Goal: Task Accomplishment & Management: Manage account settings

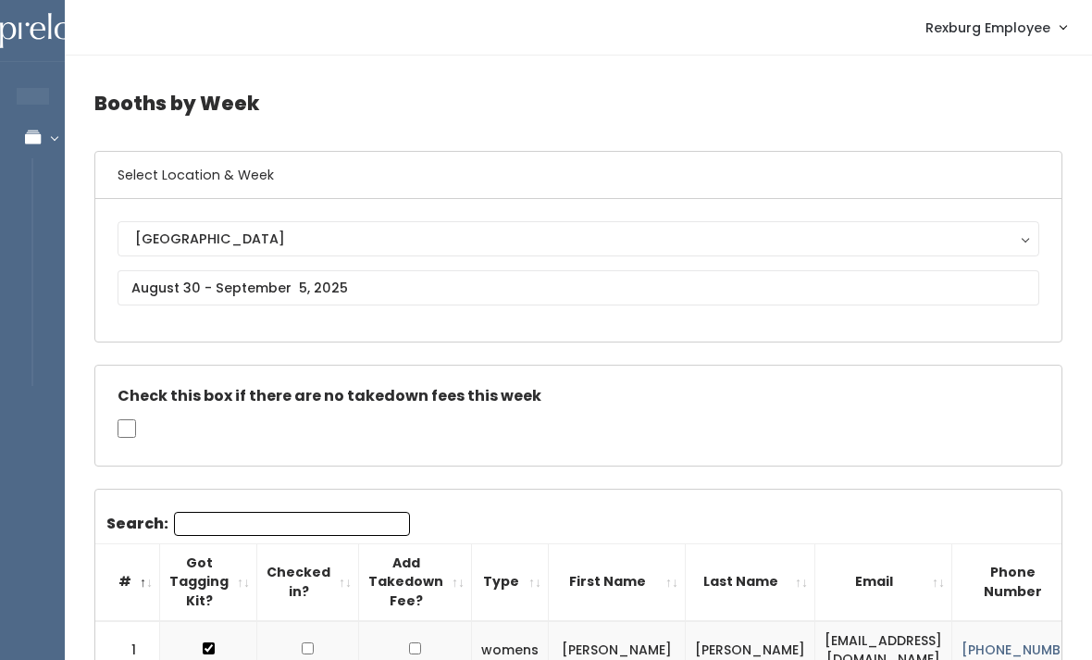
click at [834, 5] on nav "Rexburg Employee Admin Home My bookings Account settings Logout" at bounding box center [578, 28] width 1027 height 56
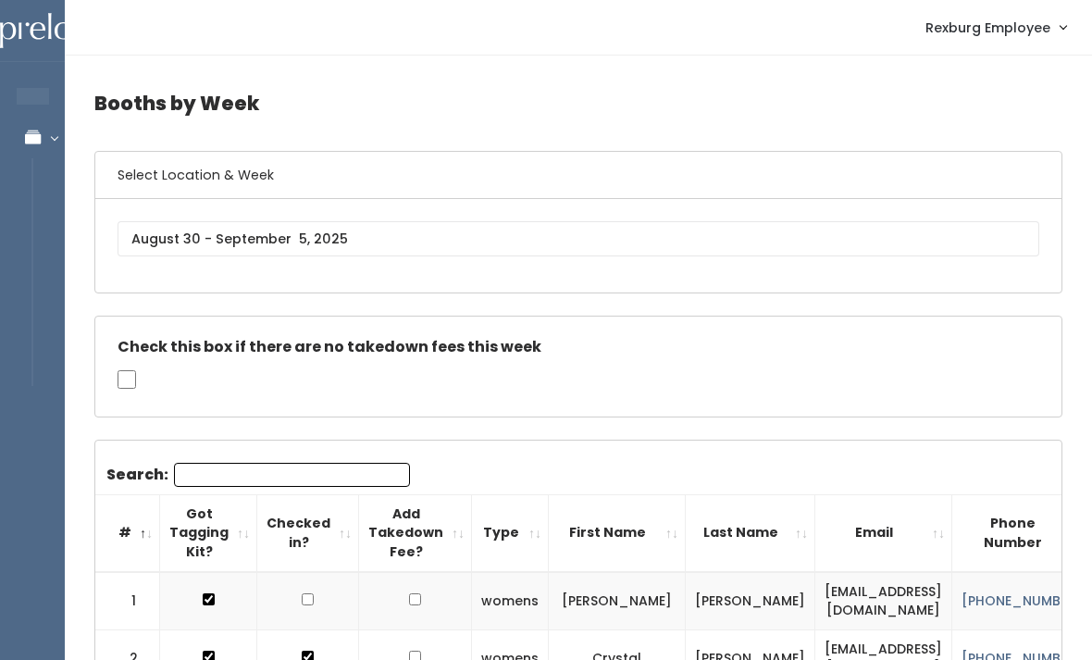
click at [986, 46] on link "Rexburg Employee" at bounding box center [996, 27] width 178 height 40
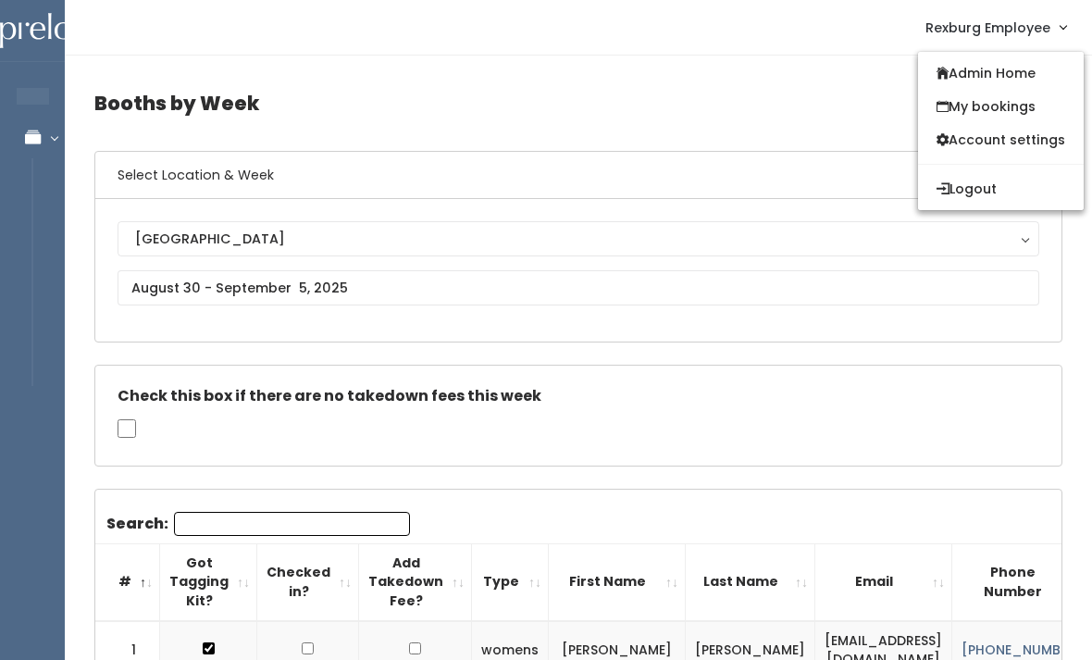
click at [986, 191] on button "Logout" at bounding box center [1001, 188] width 166 height 33
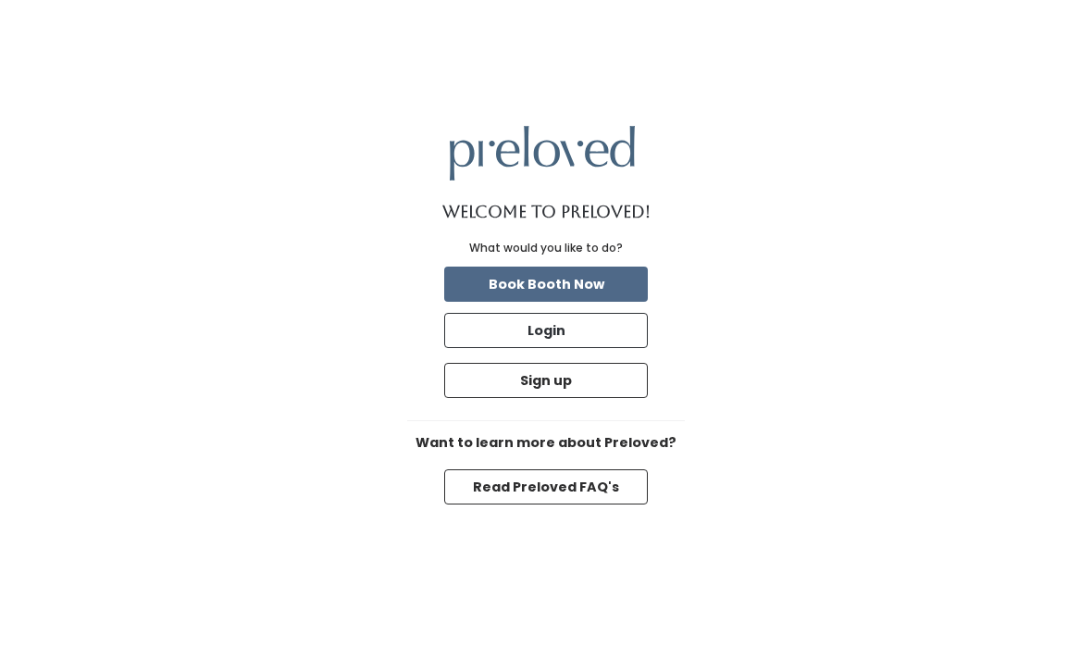
click at [615, 348] on button "Login" at bounding box center [546, 330] width 204 height 35
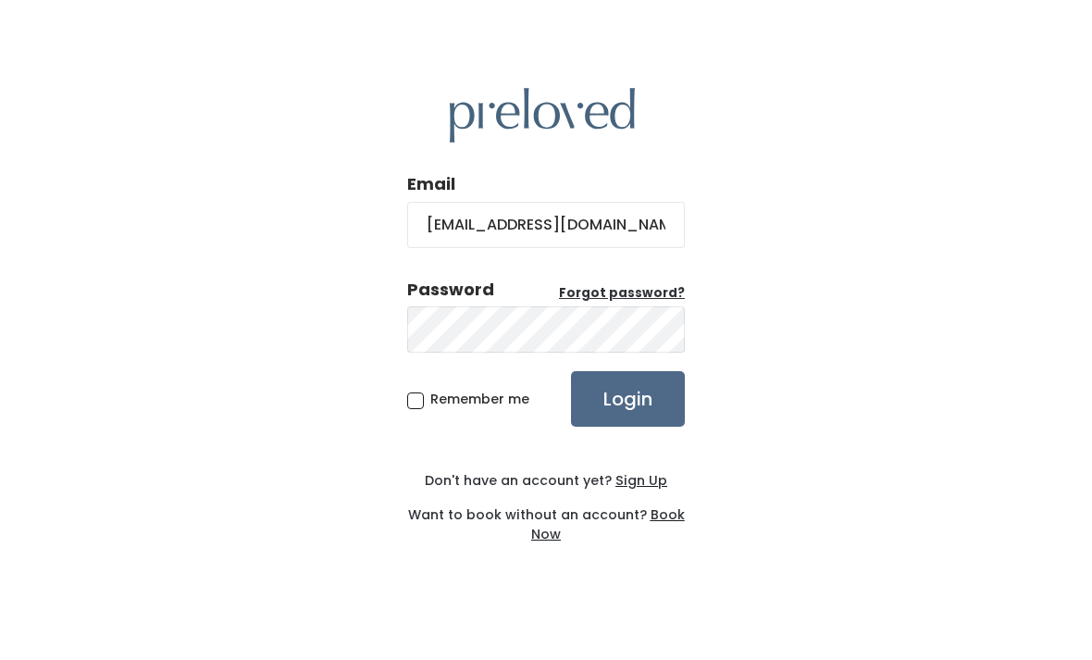
scroll to position [14, 0]
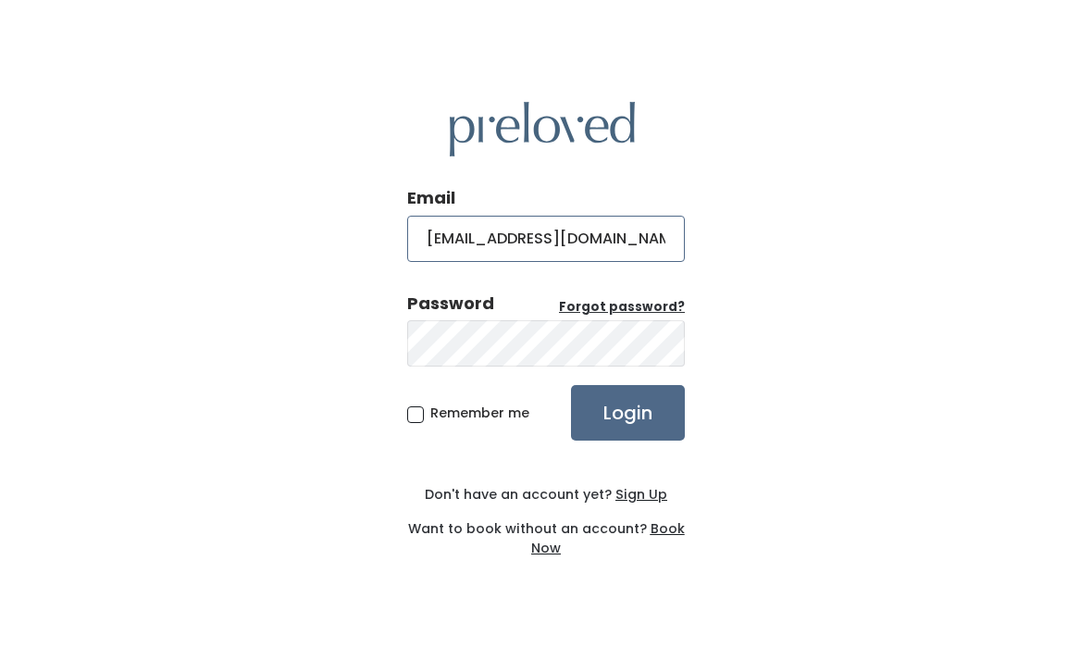
type input "[EMAIL_ADDRESS][DOMAIN_NAME]"
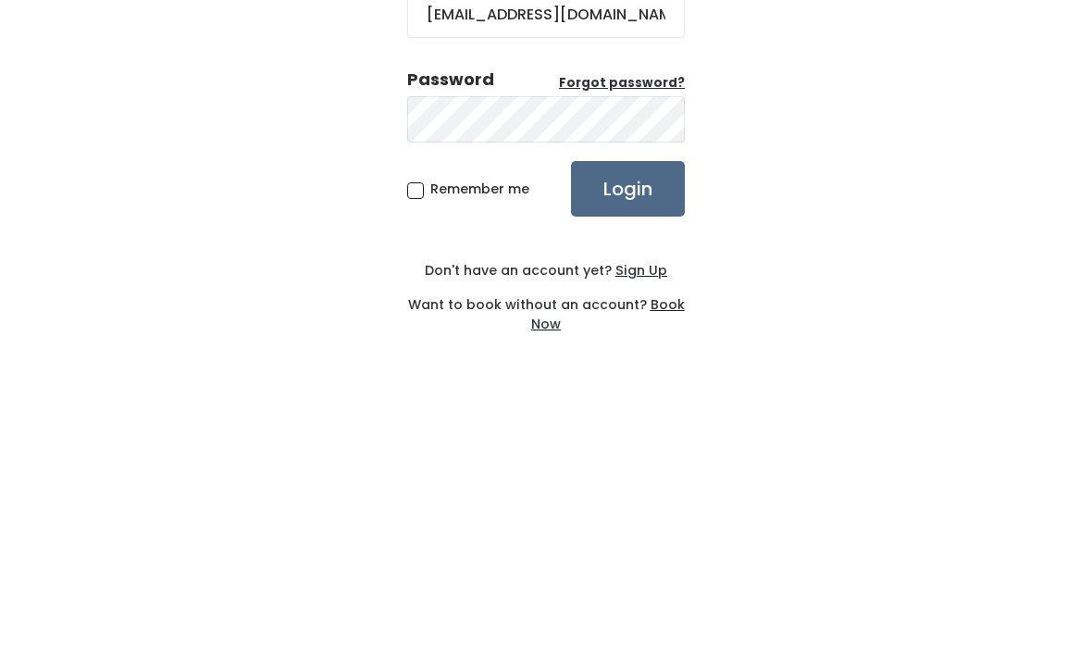
click at [649, 385] on input "Login" at bounding box center [628, 413] width 114 height 56
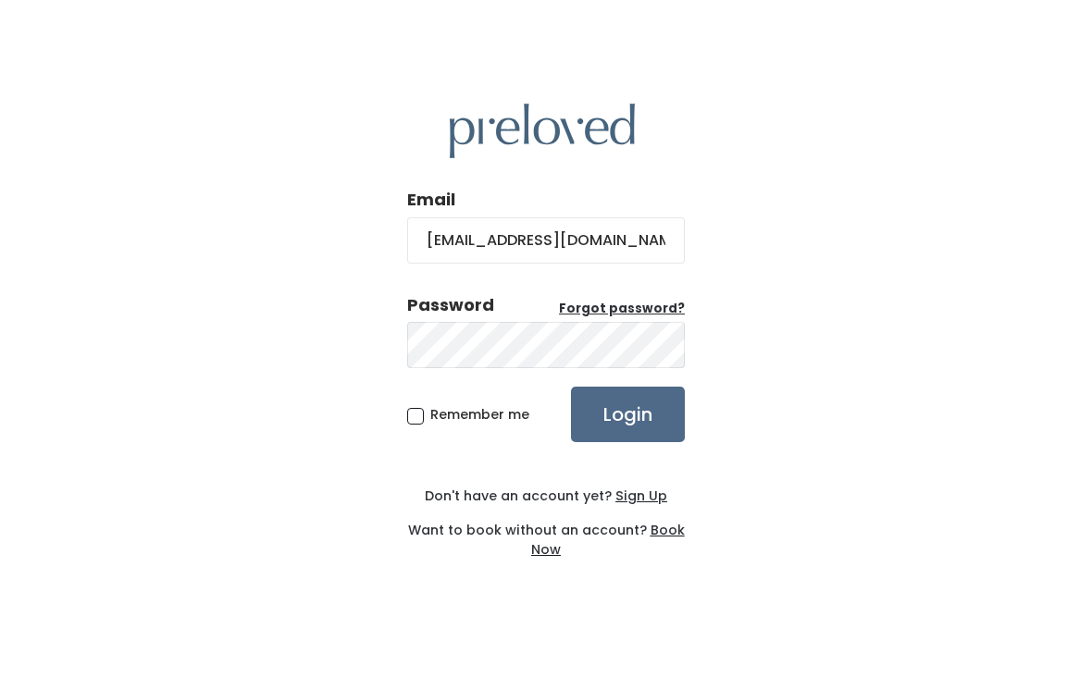
scroll to position [14, 0]
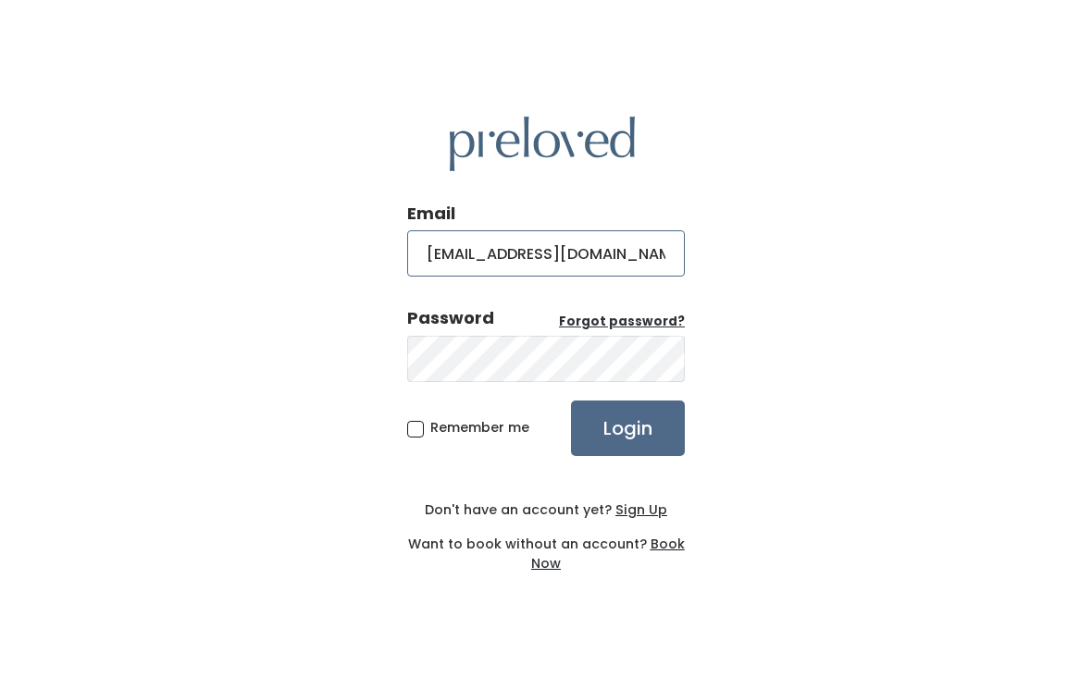
click at [652, 256] on input "sanchezcamila07@icloud.com" at bounding box center [546, 253] width 278 height 46
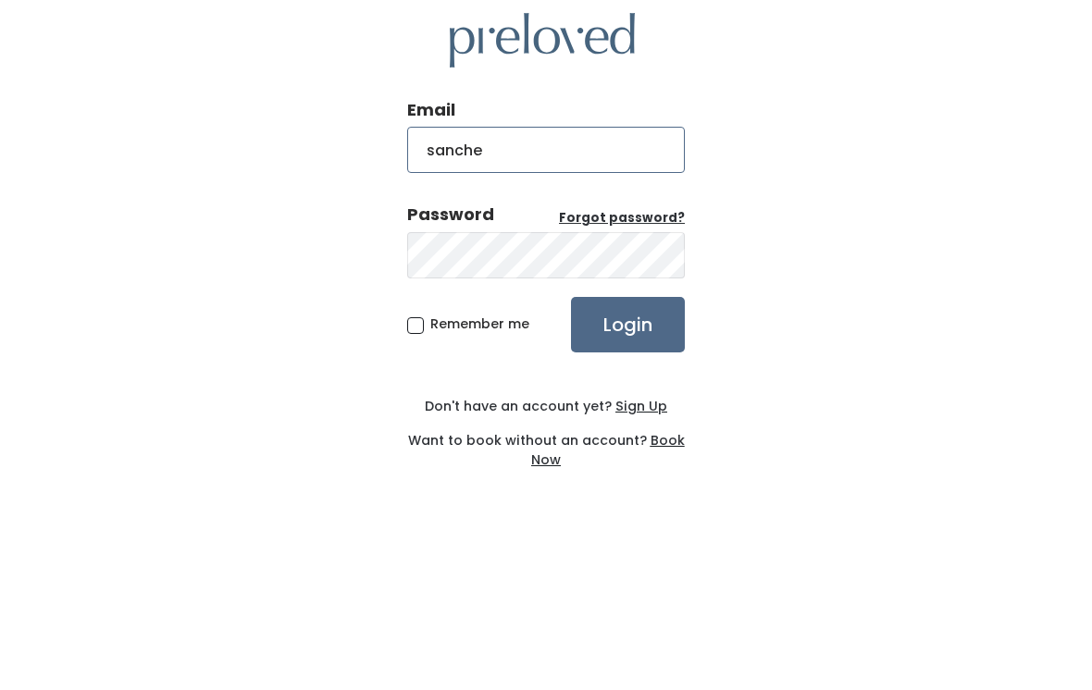
type input "sanch"
type input "rexburg.store@preloved.love"
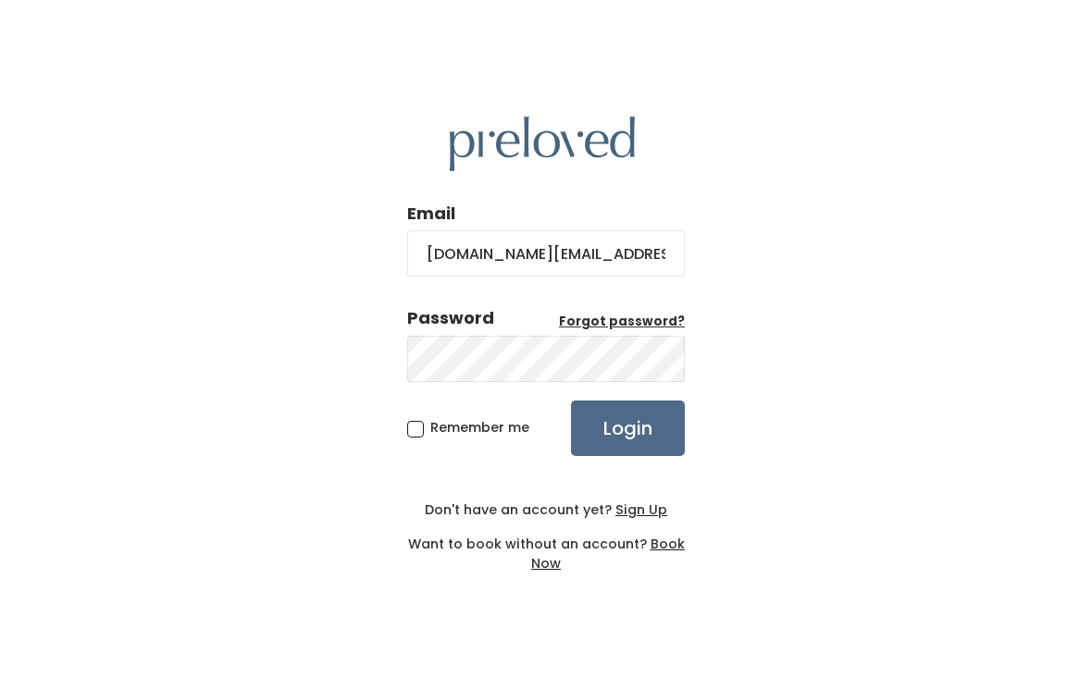
click at [639, 420] on input "Login" at bounding box center [628, 429] width 114 height 56
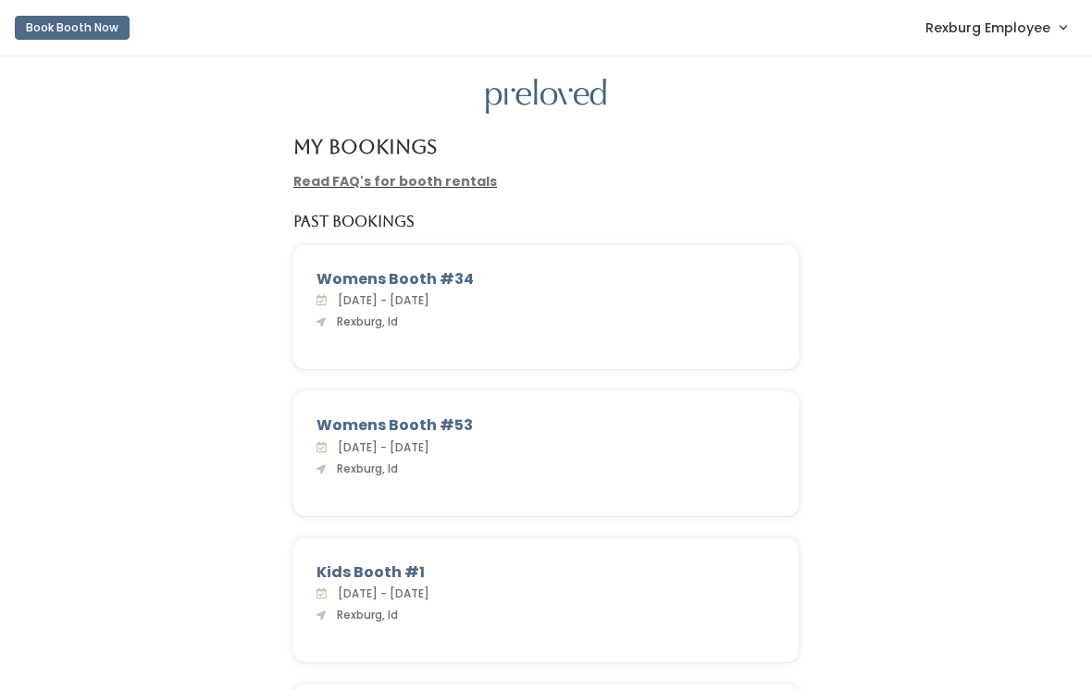
click at [1024, 43] on link "Rexburg Employee" at bounding box center [996, 27] width 178 height 40
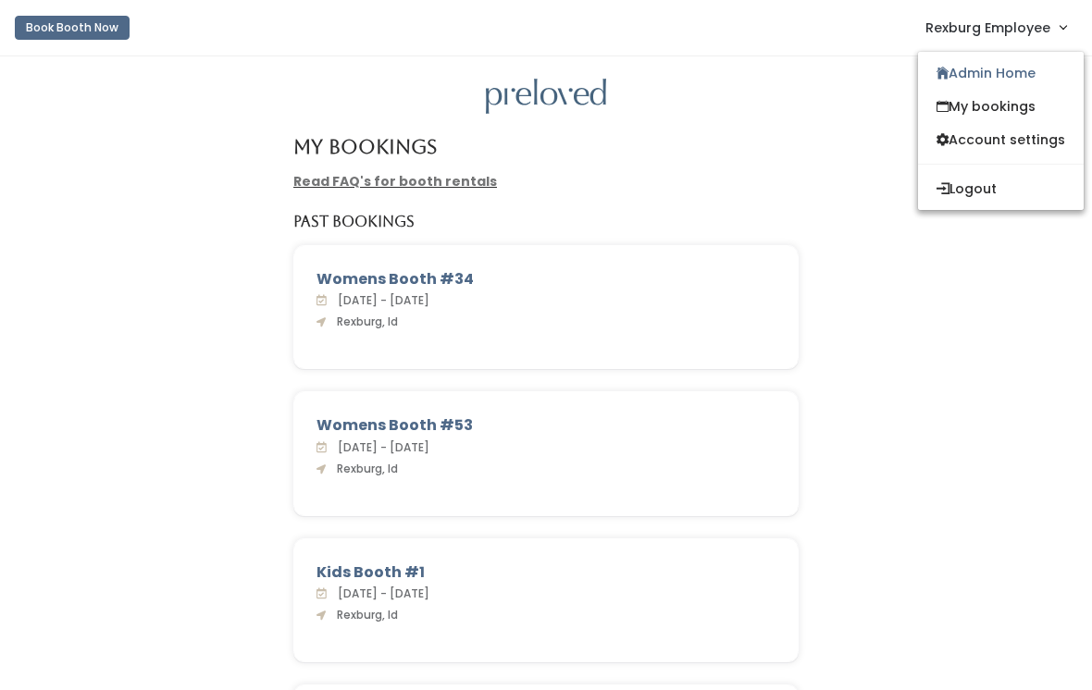
click at [1028, 88] on link "Admin Home" at bounding box center [1001, 72] width 166 height 33
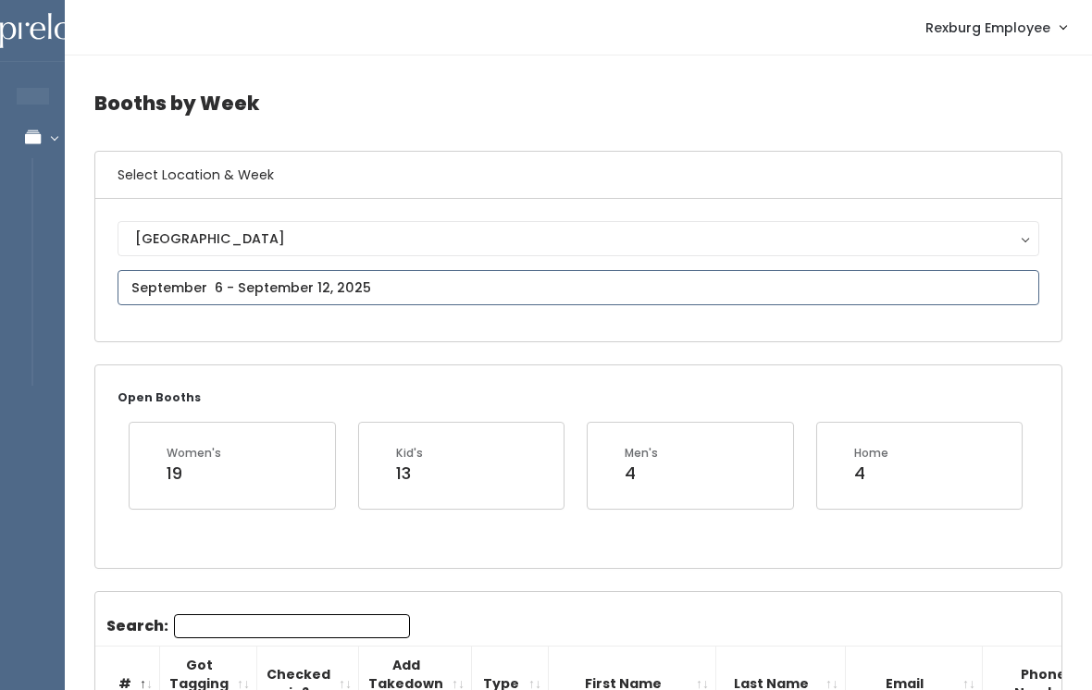
click at [443, 291] on input "text" at bounding box center [577, 287] width 921 height 35
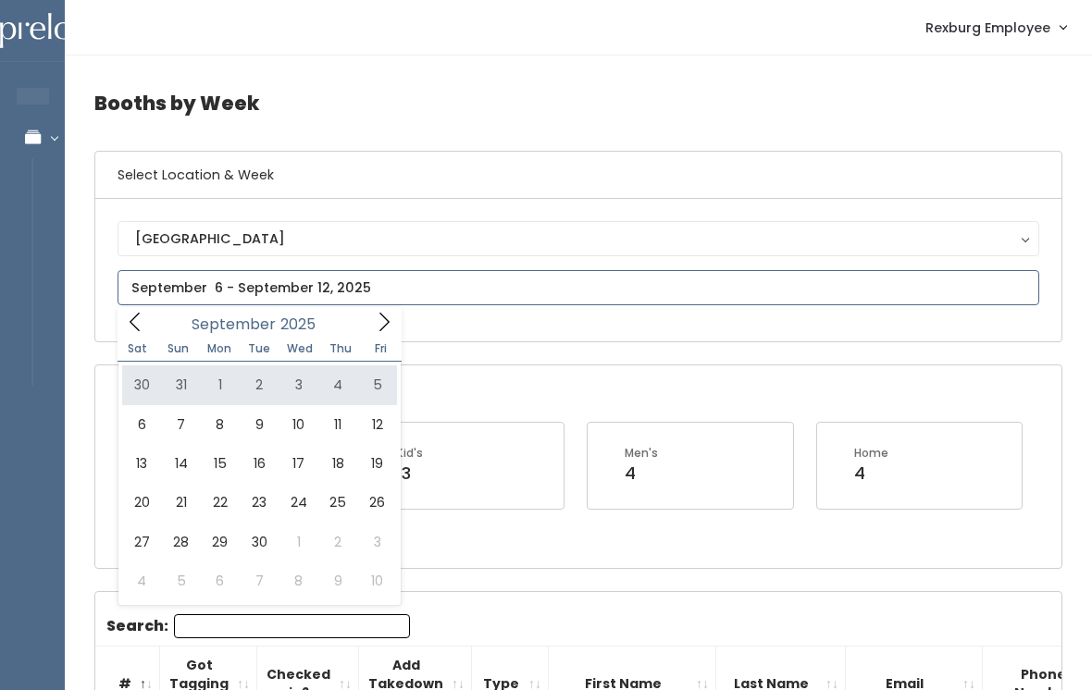
type input "August 30 to September 5"
